Goal: Communication & Community: Participate in discussion

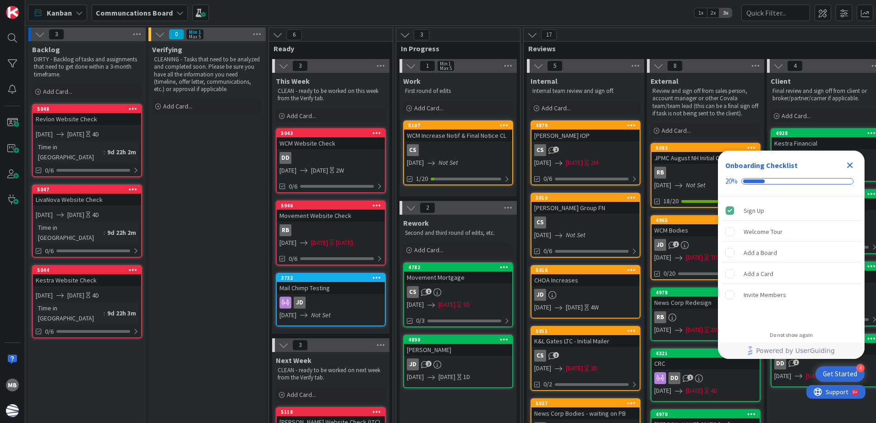
click at [850, 165] on icon "Close Checklist" at bounding box center [850, 166] width 6 height 6
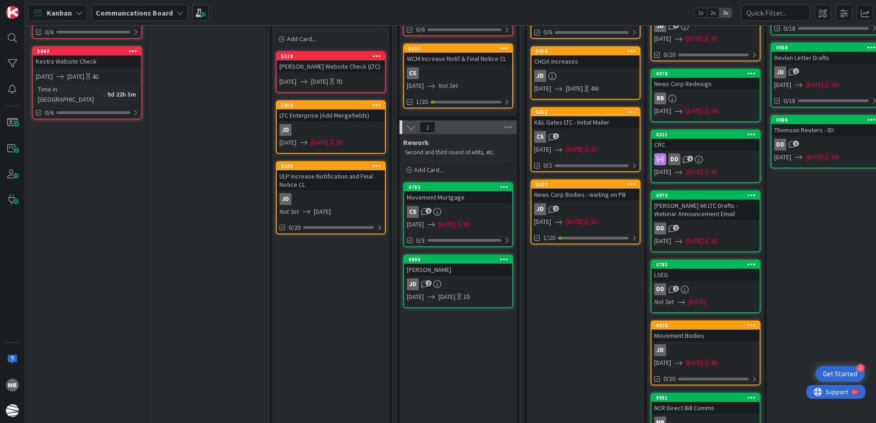
scroll to position [275, 0]
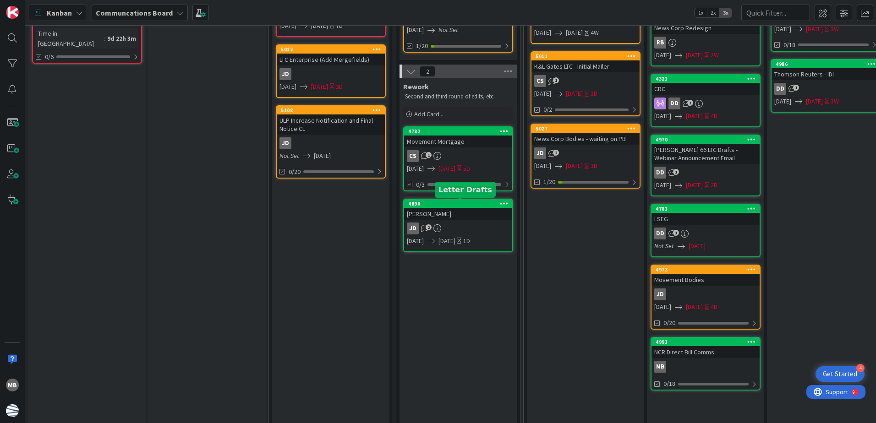
click at [459, 202] on div "4890" at bounding box center [460, 204] width 104 height 6
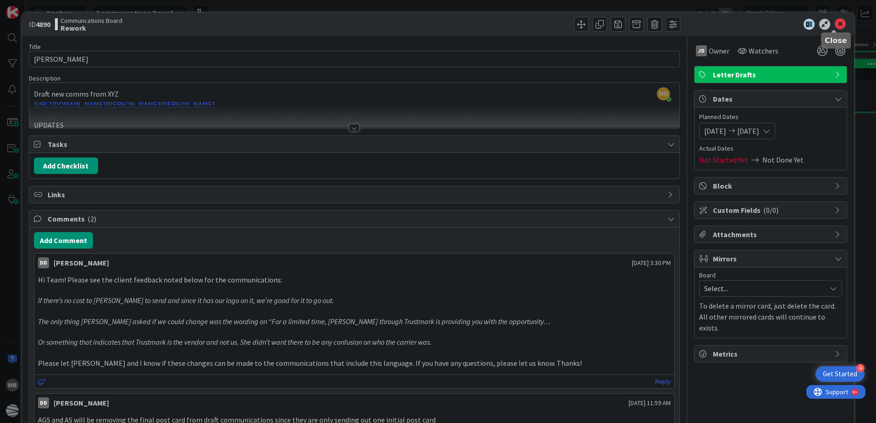
click at [834, 23] on icon at bounding box center [839, 24] width 11 height 11
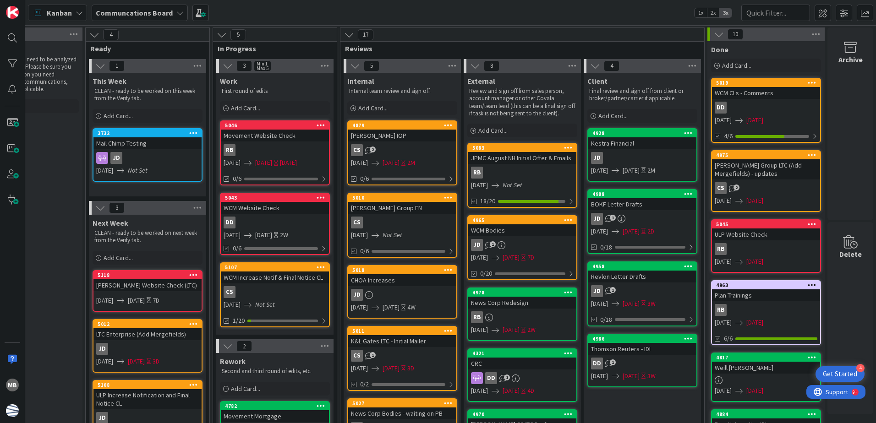
scroll to position [0, 190]
click at [409, 121] on div "4879" at bounding box center [402, 125] width 108 height 8
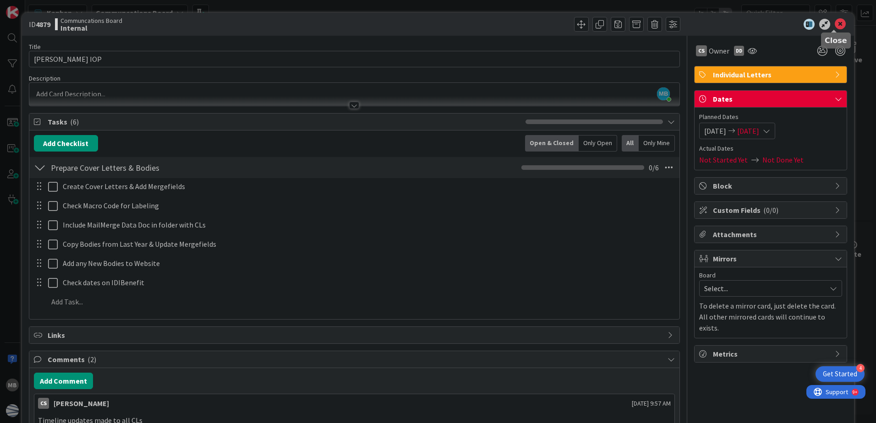
click at [834, 24] on icon at bounding box center [839, 24] width 11 height 11
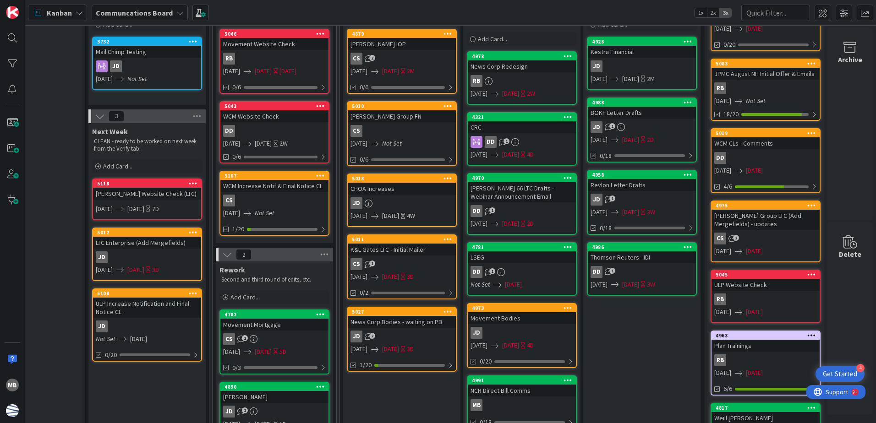
scroll to position [137, 190]
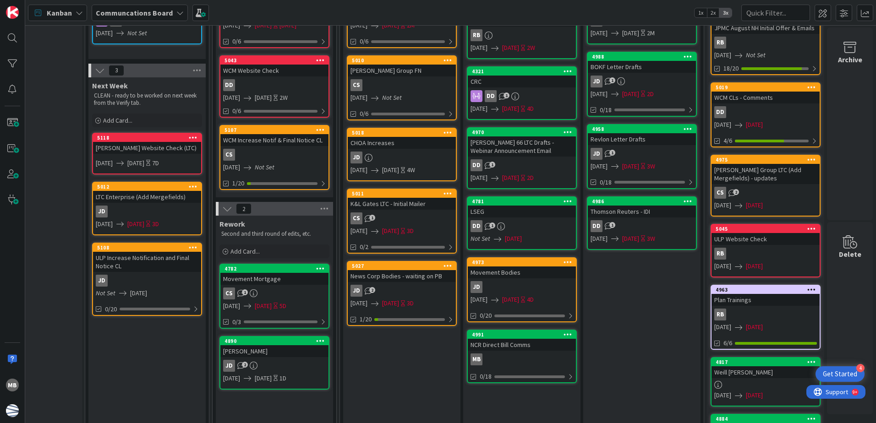
click at [503, 359] on div "MB" at bounding box center [522, 360] width 108 height 12
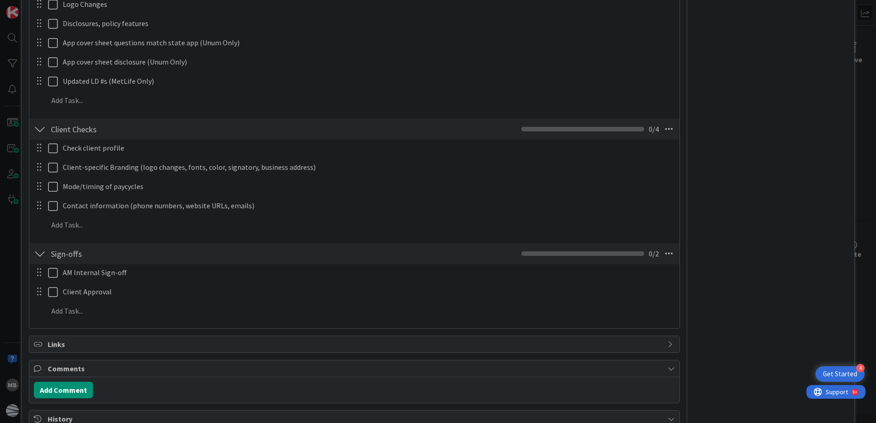
scroll to position [595, 0]
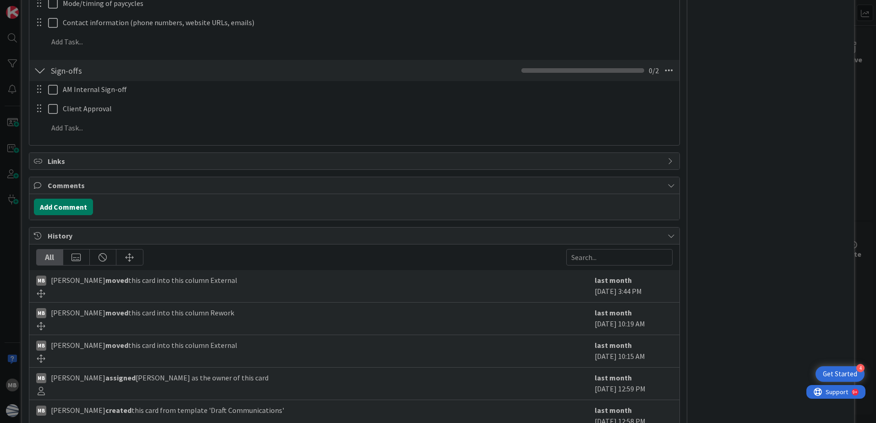
click at [73, 205] on button "Add Comment" at bounding box center [63, 207] width 59 height 16
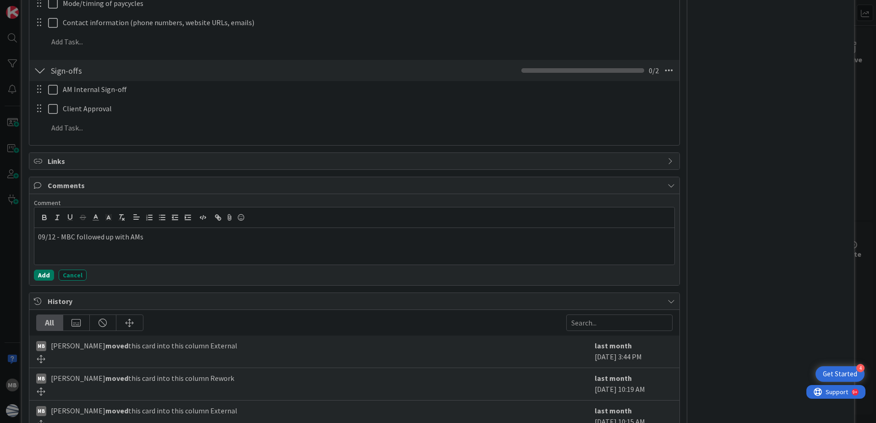
drag, startPoint x: 41, startPoint y: 277, endPoint x: 118, endPoint y: 257, distance: 79.4
click at [41, 276] on button "Add" at bounding box center [44, 275] width 20 height 11
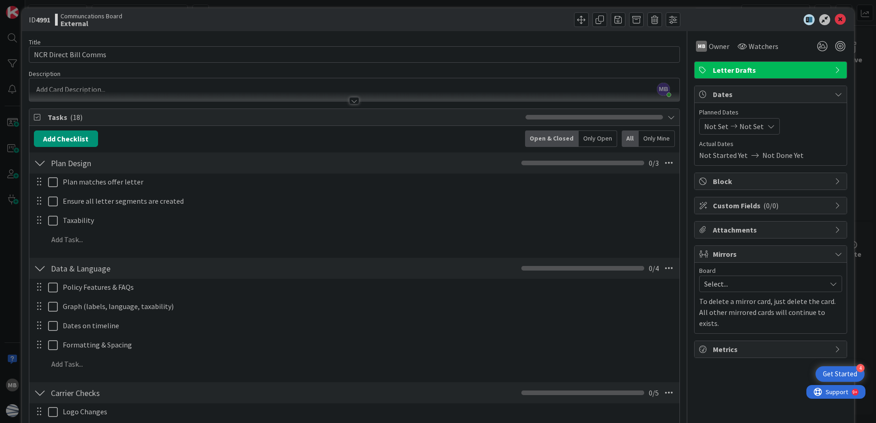
scroll to position [0, 0]
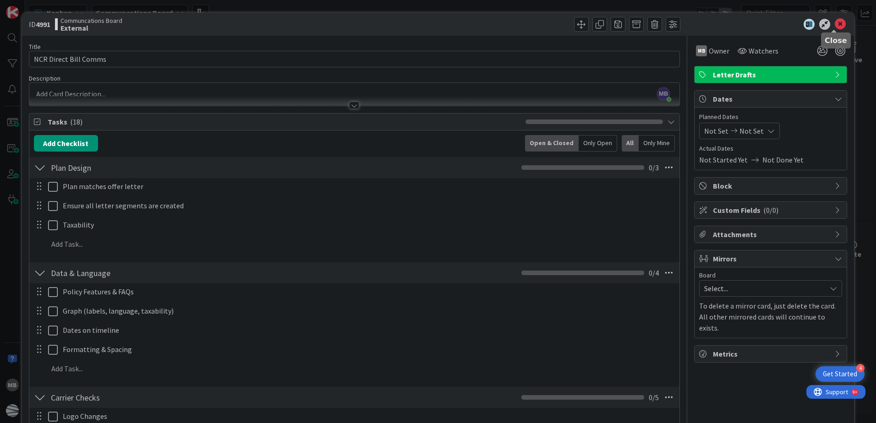
click at [834, 25] on icon at bounding box center [839, 24] width 11 height 11
